Goal: Task Accomplishment & Management: Complete application form

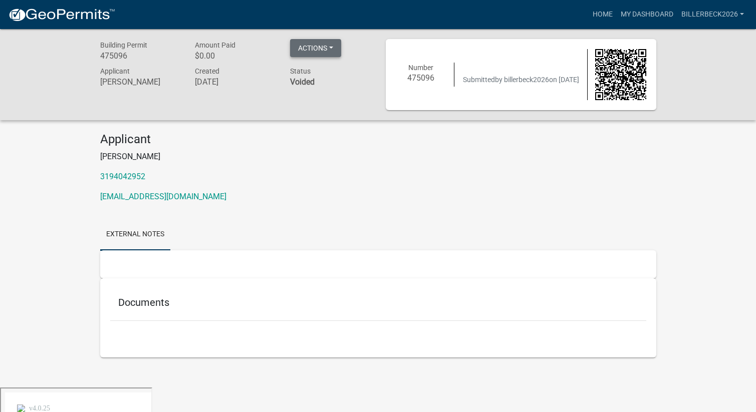
click at [326, 57] on button "Actions" at bounding box center [315, 48] width 51 height 18
click at [305, 154] on p "[PERSON_NAME]" at bounding box center [378, 157] width 556 height 12
click at [608, 15] on link "Home" at bounding box center [603, 14] width 28 height 19
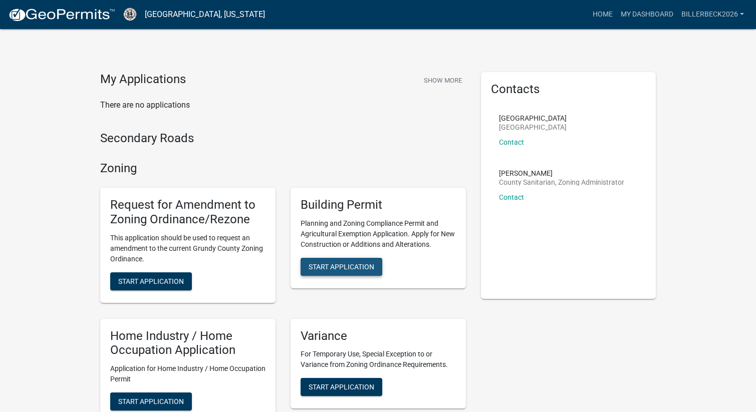
click at [329, 266] on span "Start Application" at bounding box center [342, 267] width 66 height 8
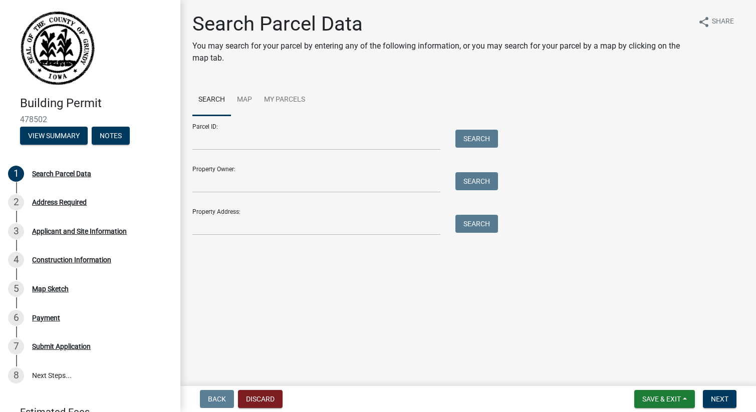
click at [327, 266] on main "Search Parcel Data You may search for your parcel by entering any of the follow…" at bounding box center [468, 191] width 576 height 382
click at [224, 180] on input "Property Owner:" at bounding box center [316, 182] width 248 height 21
type input "[PERSON_NAME]"
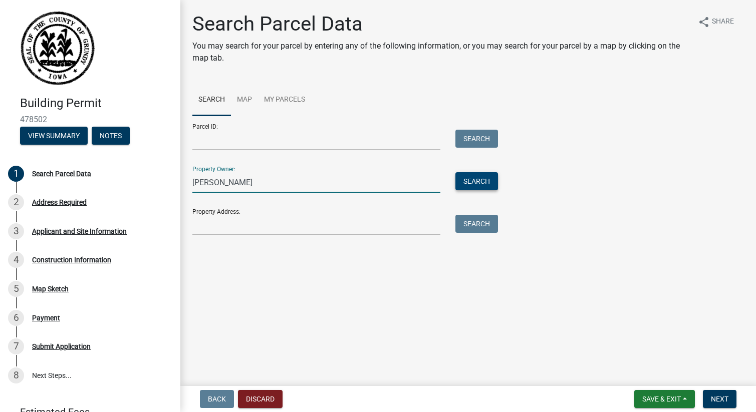
click at [465, 184] on button "Search" at bounding box center [476, 181] width 43 height 18
